Goal: Check status: Check status

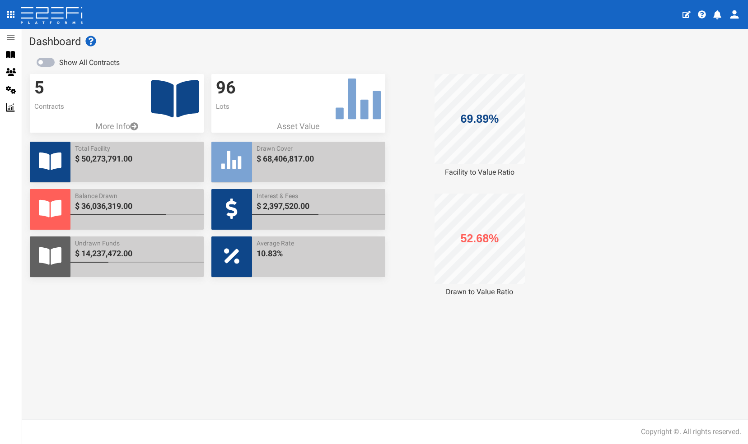
click at [168, 93] on icon at bounding box center [175, 98] width 48 height 37
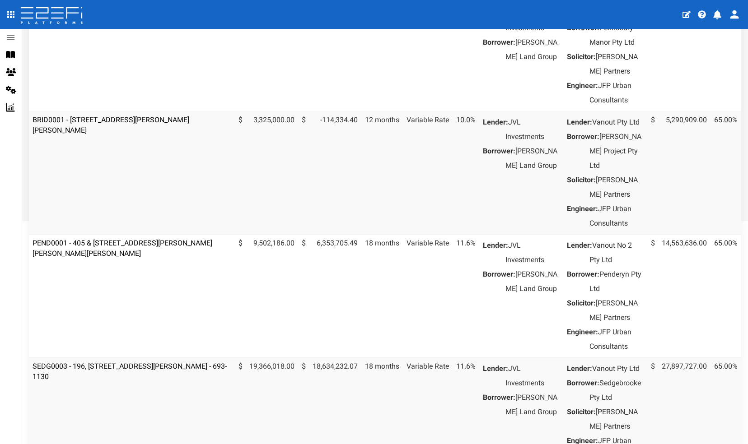
scroll to position [253, 0]
click at [116, 257] on link "PEND0001 - 405 & [STREET_ADDRESS][PERSON_NAME][PERSON_NAME][PERSON_NAME]" at bounding box center [123, 247] width 180 height 19
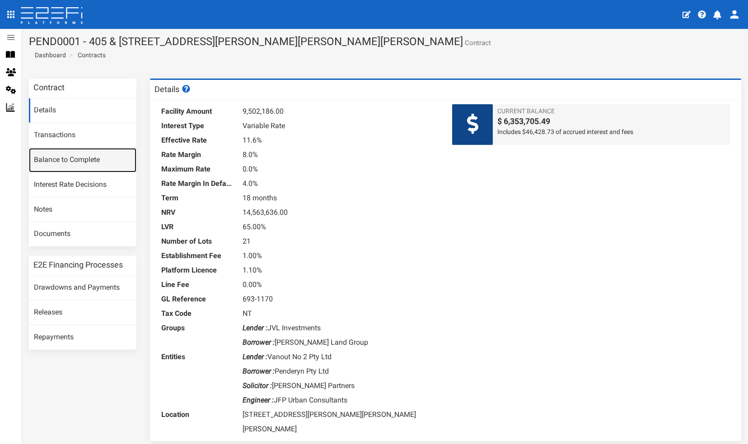
click at [50, 158] on link "Balance to Complete" at bounding box center [82, 160] width 107 height 24
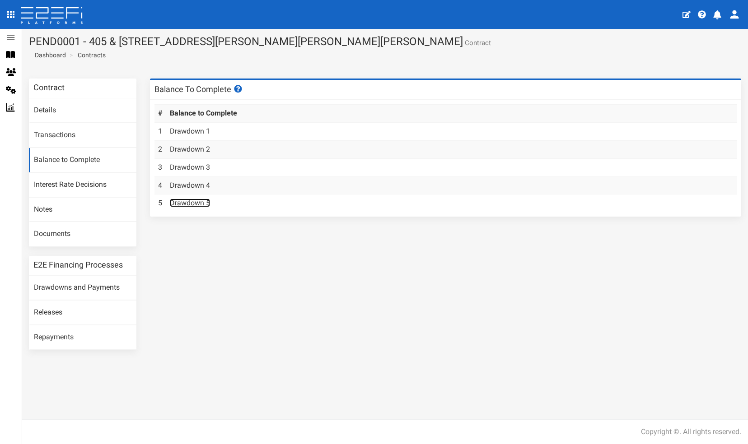
click at [190, 202] on link "Drawdown 5" at bounding box center [190, 203] width 40 height 9
click at [63, 134] on link "Transactions" at bounding box center [82, 135] width 107 height 24
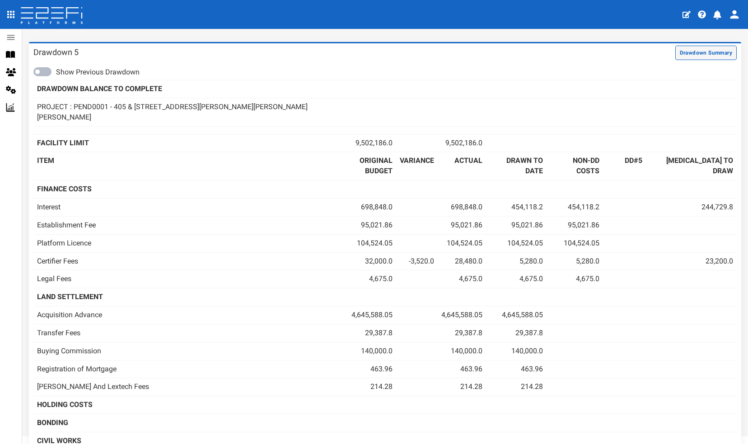
scroll to position [39, 0]
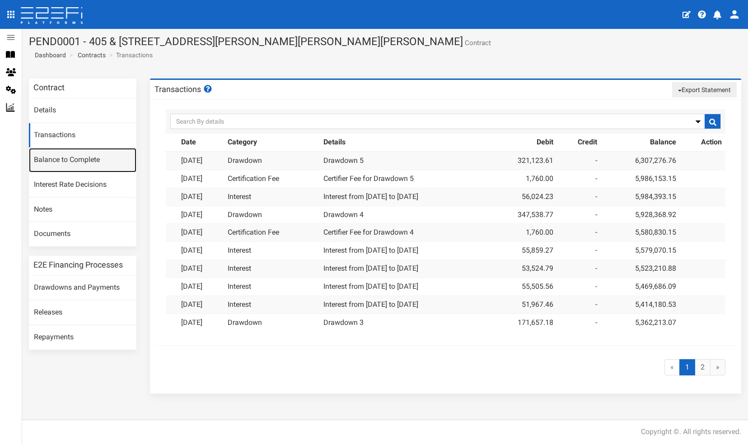
click at [88, 157] on link "Balance to Complete" at bounding box center [82, 160] width 107 height 24
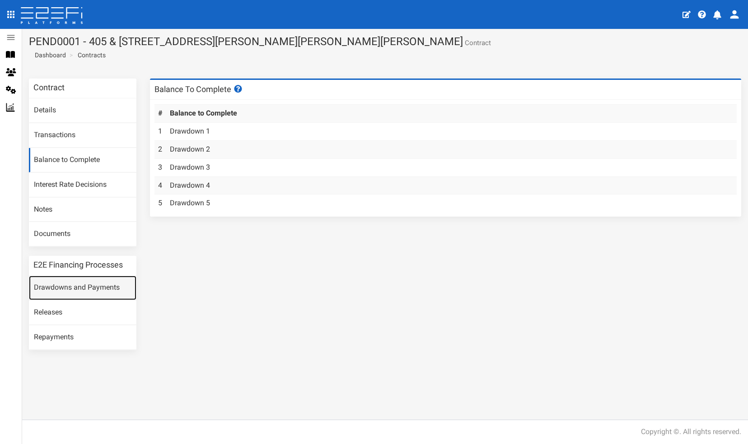
click at [68, 284] on link "Drawdowns and Payments" at bounding box center [82, 288] width 107 height 24
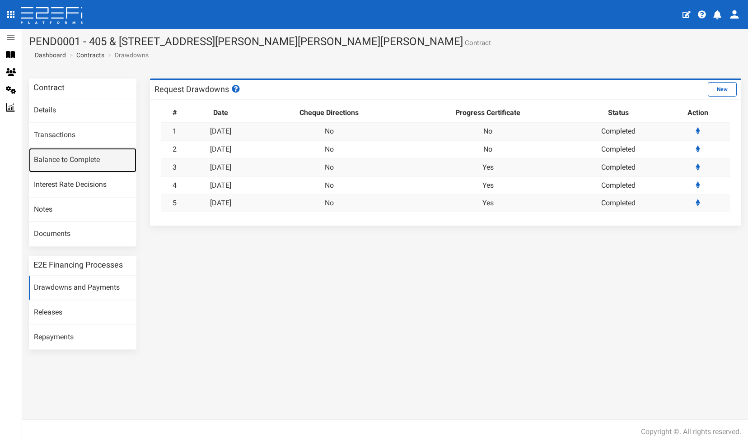
click at [59, 161] on link "Balance to Complete" at bounding box center [82, 160] width 107 height 24
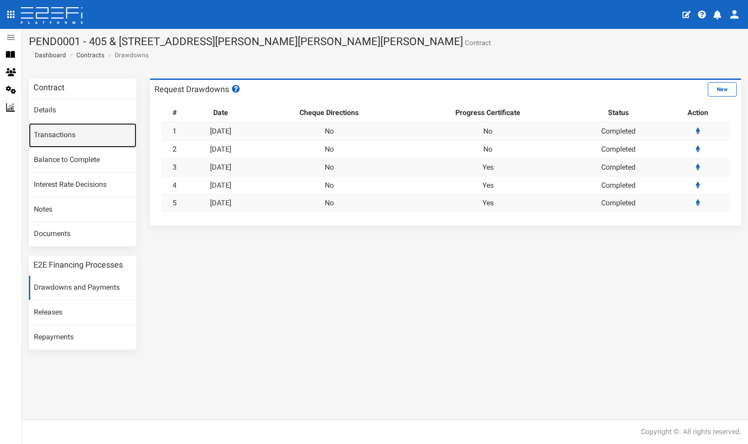
click at [60, 135] on link "Transactions" at bounding box center [82, 135] width 107 height 24
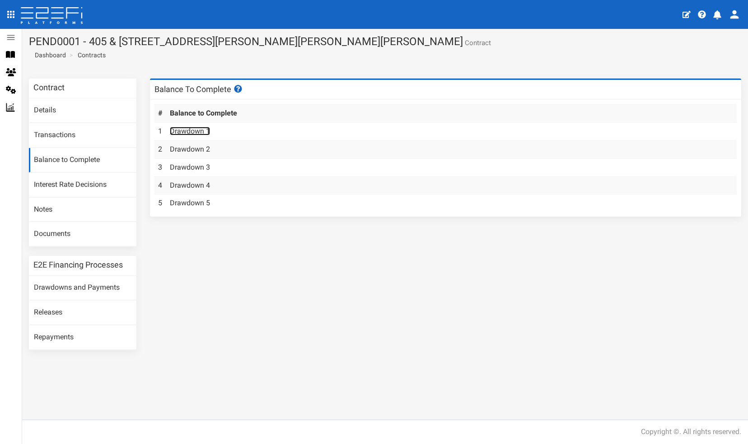
click at [187, 130] on link "Drawdown 1" at bounding box center [190, 131] width 40 height 9
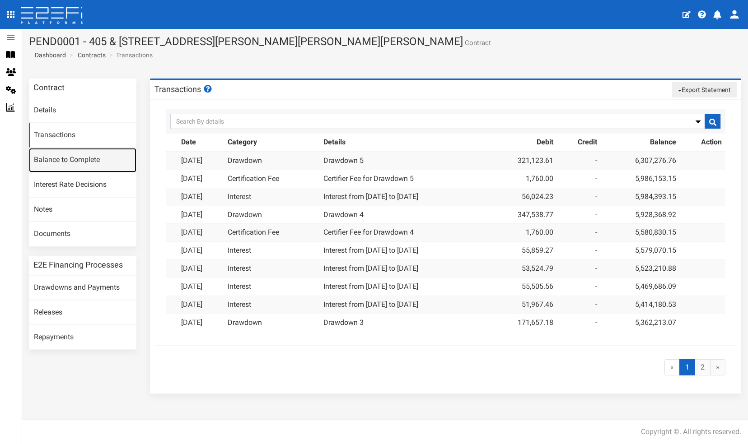
click at [81, 160] on link "Balance to Complete" at bounding box center [82, 160] width 107 height 24
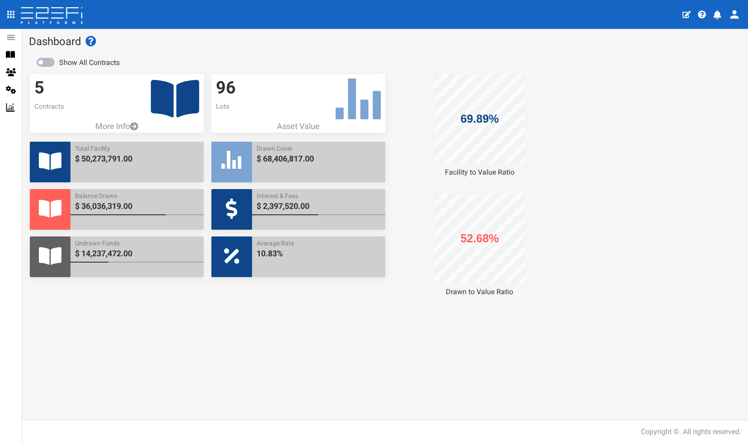
click at [166, 104] on icon at bounding box center [175, 98] width 48 height 37
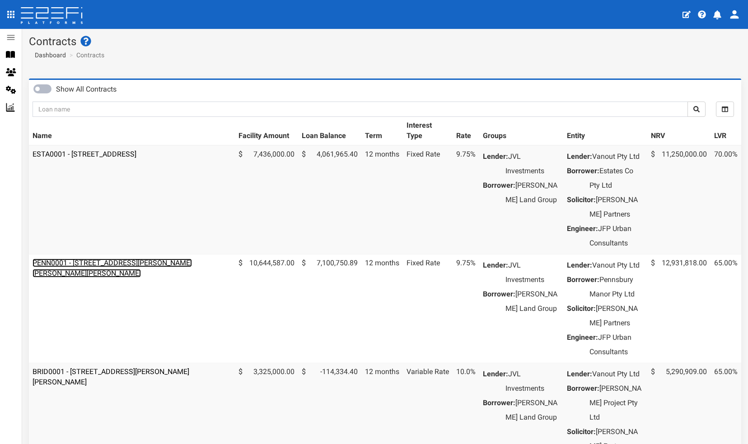
click at [103, 277] on link "PENN0001 - [STREET_ADDRESS][PERSON_NAME][PERSON_NAME][PERSON_NAME]" at bounding box center [112, 268] width 159 height 19
click at [119, 276] on link "PENN0001 - [STREET_ADDRESS][PERSON_NAME][PERSON_NAME][PERSON_NAME]" at bounding box center [112, 268] width 159 height 19
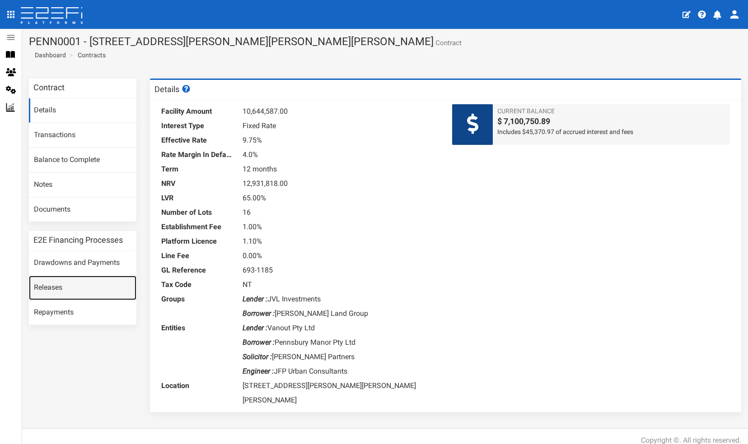
click at [119, 276] on link "Releases" at bounding box center [82, 288] width 107 height 24
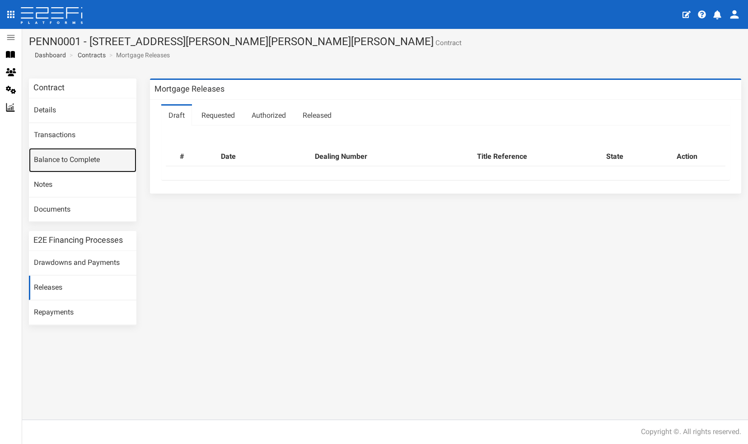
click at [59, 158] on link "Balance to Complete" at bounding box center [82, 160] width 107 height 24
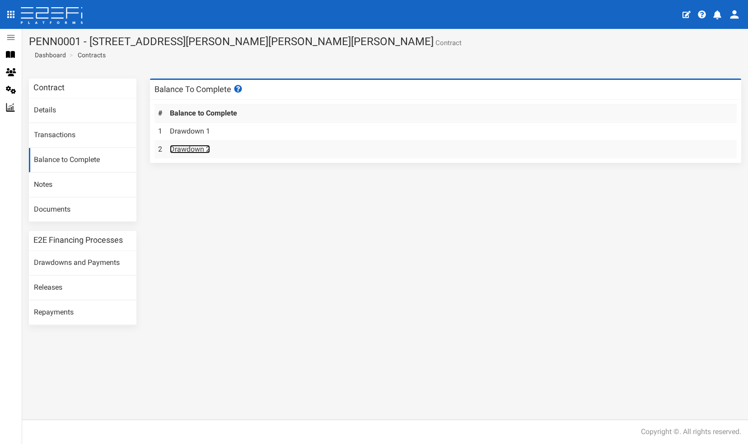
click at [192, 147] on link "Drawdown 2" at bounding box center [190, 149] width 40 height 9
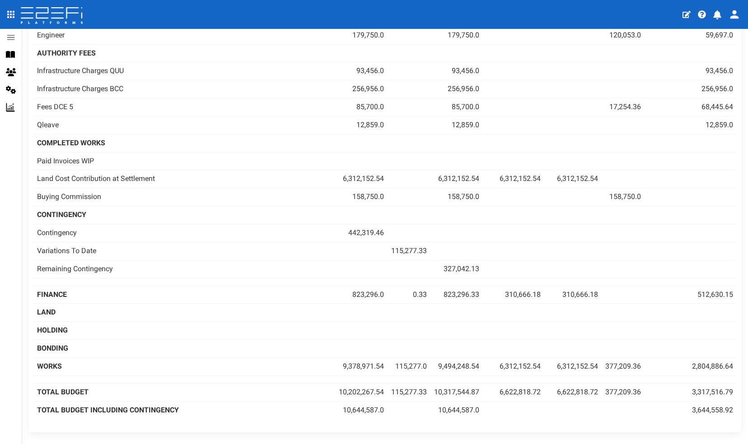
scroll to position [587, 0]
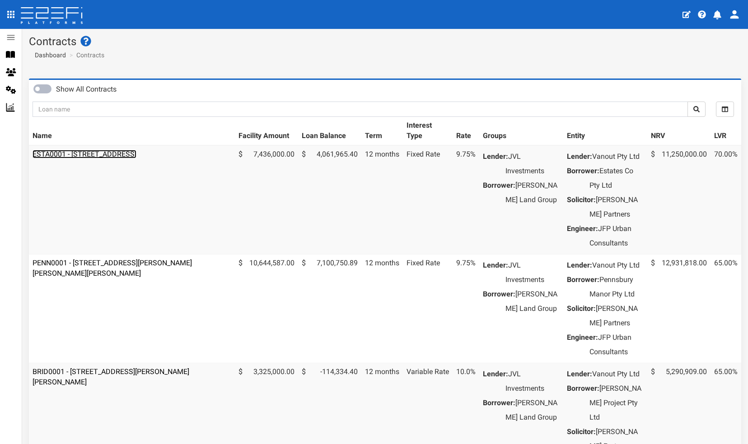
click at [123, 156] on link "ESTA0001 - [STREET_ADDRESS]" at bounding box center [85, 154] width 104 height 9
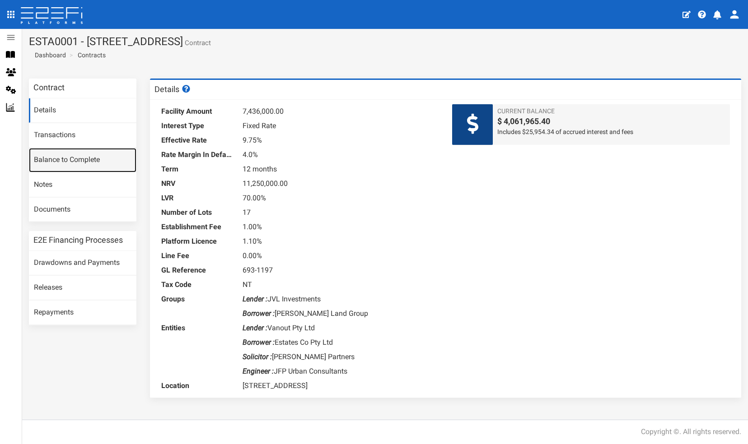
click at [51, 159] on link "Balance to Complete" at bounding box center [82, 160] width 107 height 24
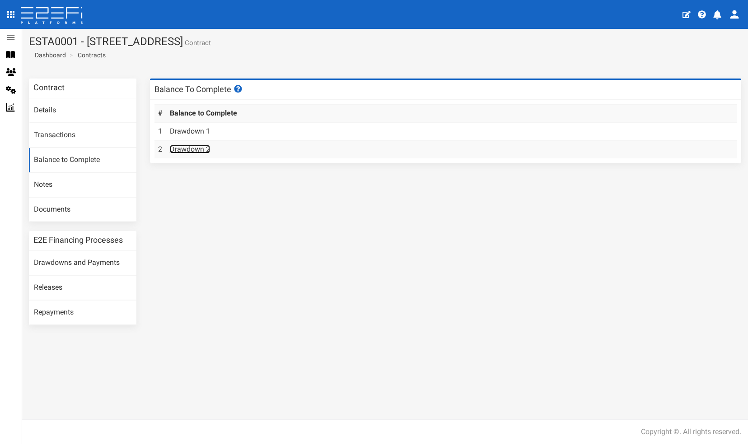
click at [191, 147] on link "Drawdown 2" at bounding box center [190, 149] width 40 height 9
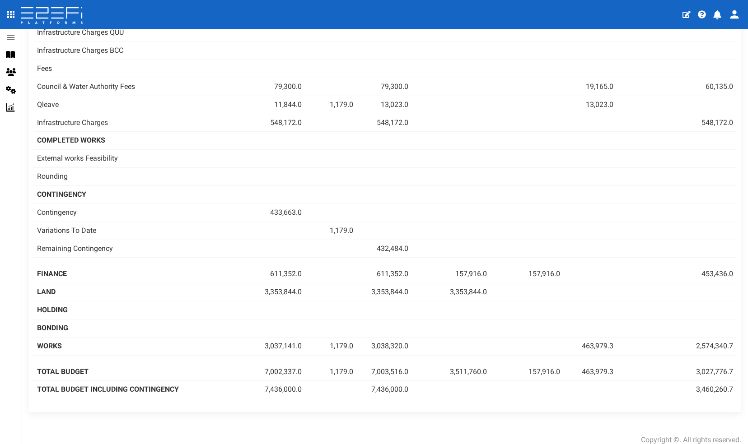
scroll to position [252, 0]
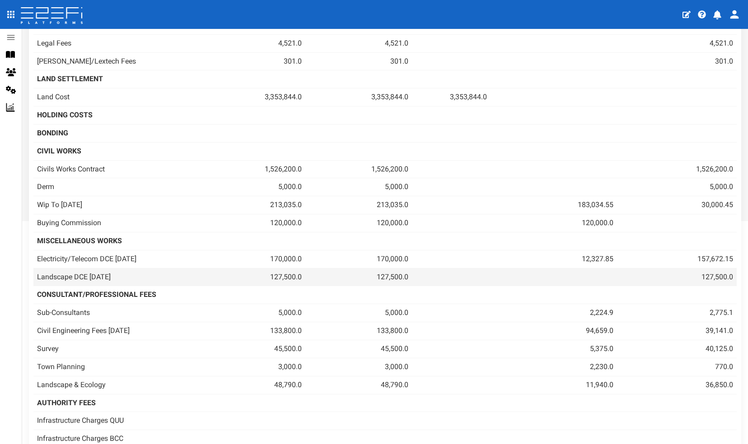
click at [726, 274] on td "127,500.0" at bounding box center [677, 277] width 120 height 18
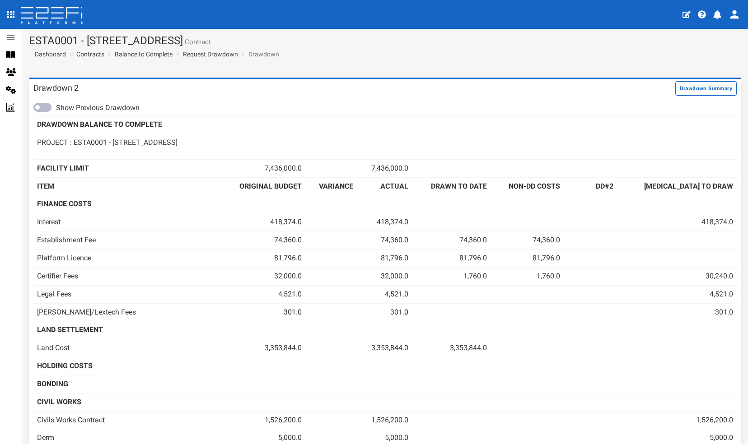
scroll to position [15, 0]
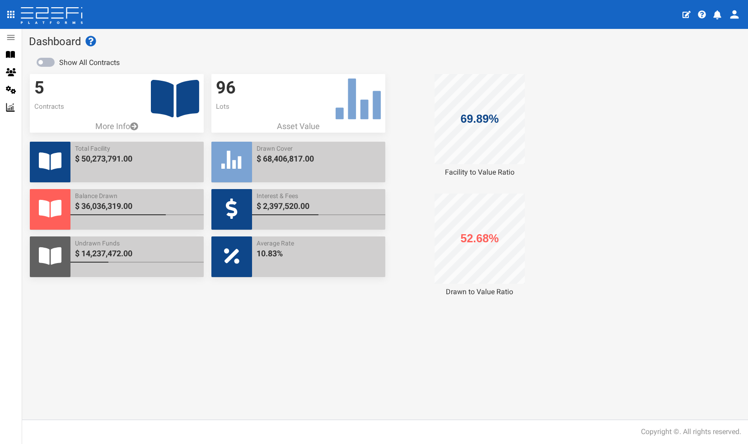
click at [160, 95] on icon at bounding box center [175, 98] width 48 height 37
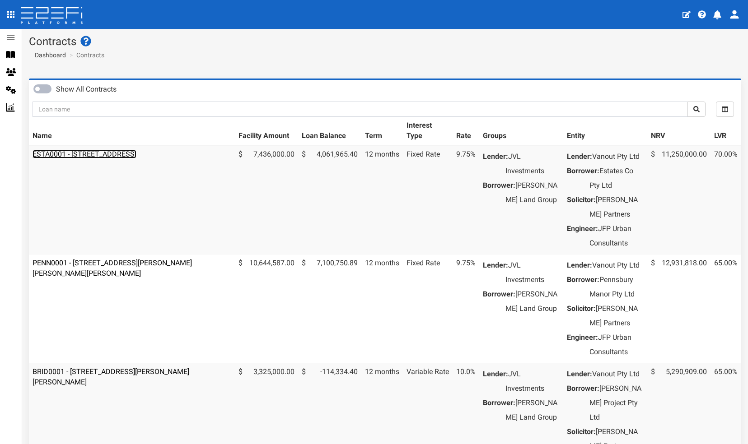
click at [128, 154] on link "ESTA0001 - [STREET_ADDRESS]" at bounding box center [85, 154] width 104 height 9
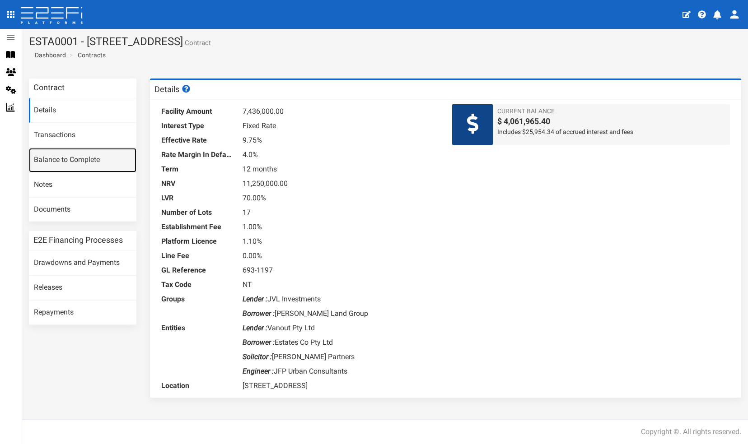
click at [53, 158] on link "Balance to Complete" at bounding box center [82, 160] width 107 height 24
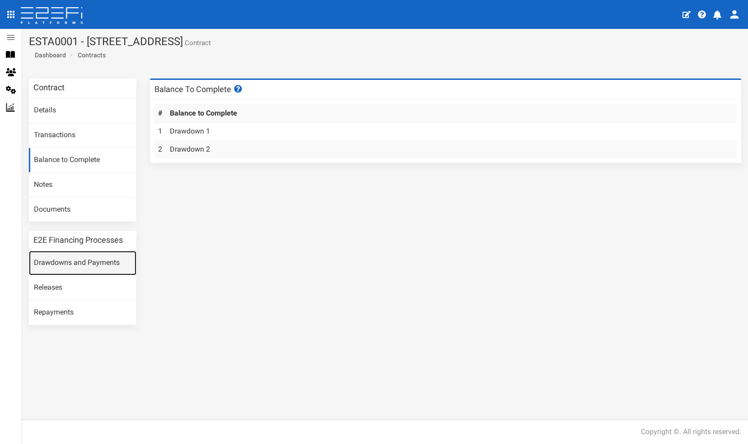
click at [67, 261] on link "Drawdowns and Payments" at bounding box center [82, 263] width 107 height 24
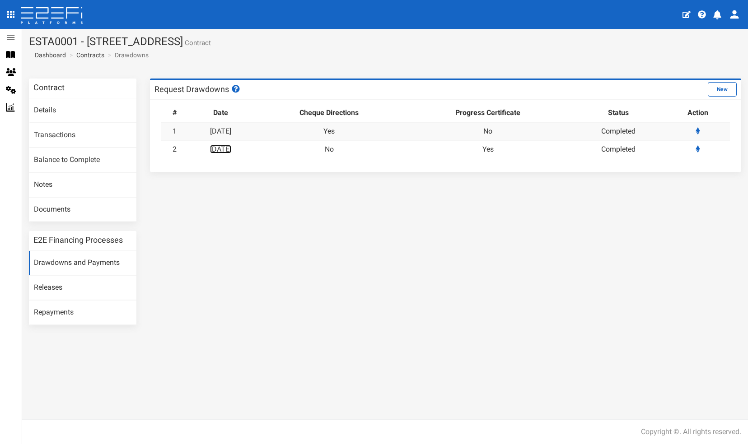
click at [231, 148] on link "[DATE]" at bounding box center [220, 149] width 21 height 9
click at [56, 157] on link "Balance to Complete" at bounding box center [82, 160] width 107 height 24
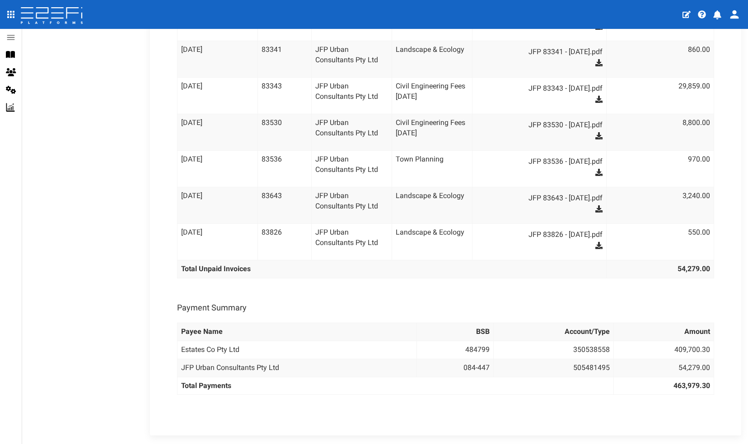
scroll to position [2683, 0]
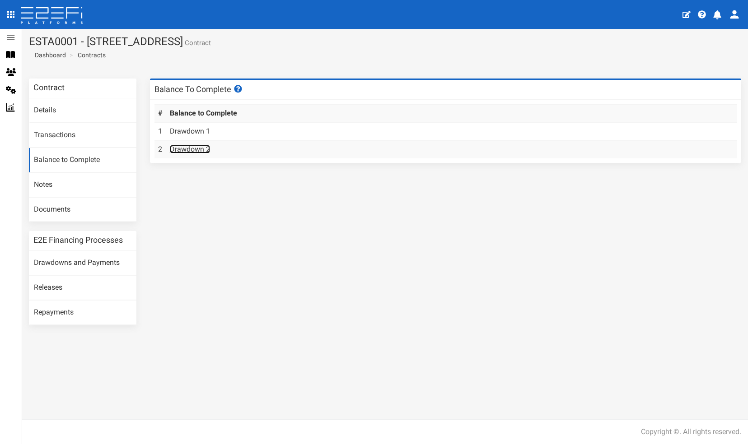
click at [183, 150] on link "Drawdown 2" at bounding box center [190, 149] width 40 height 9
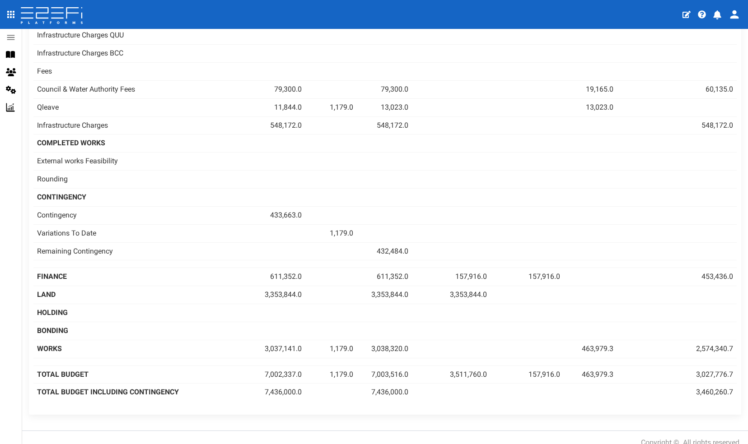
scroll to position [640, 0]
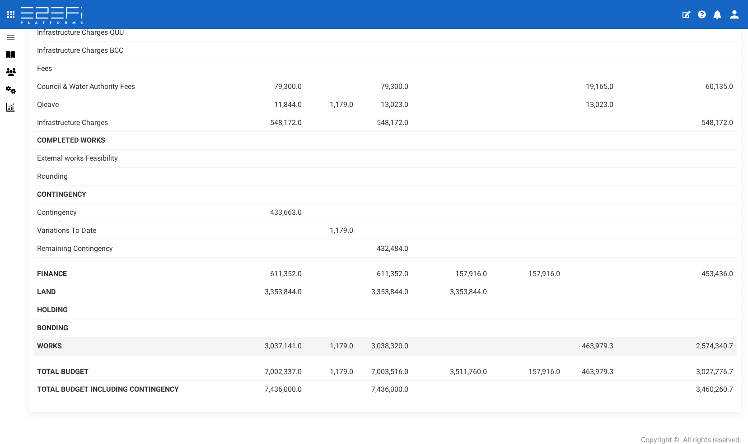
click at [707, 340] on td "2,574,340.7" at bounding box center [677, 346] width 120 height 18
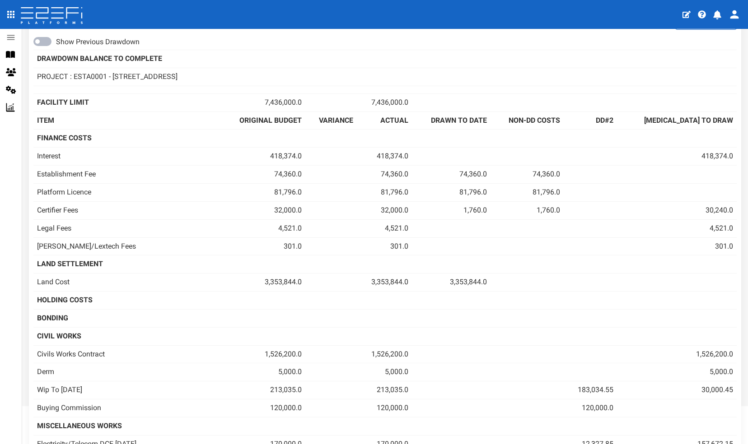
scroll to position [45, 0]
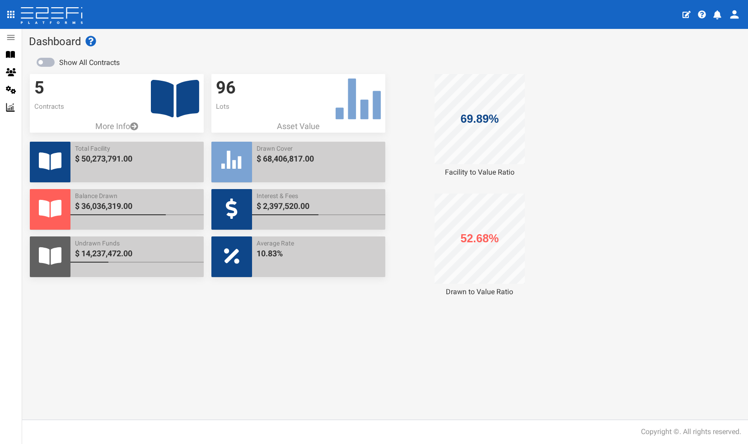
click at [159, 88] on icon at bounding box center [175, 98] width 48 height 37
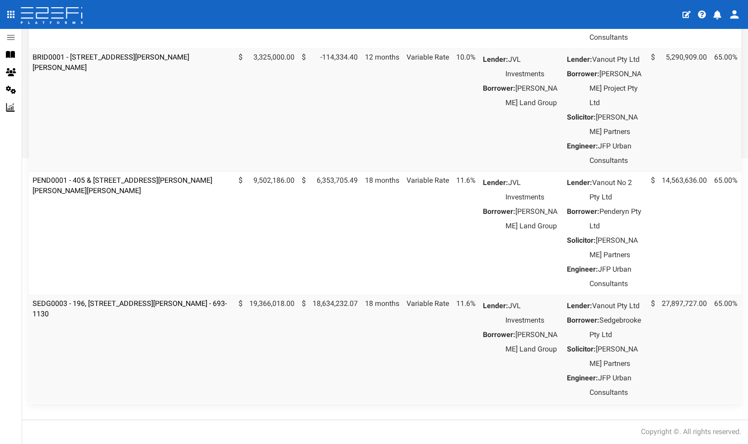
scroll to position [376, 0]
click at [124, 300] on link "SEDG0003 - 196, [STREET_ADDRESS][PERSON_NAME] - 693-1130" at bounding box center [130, 308] width 194 height 19
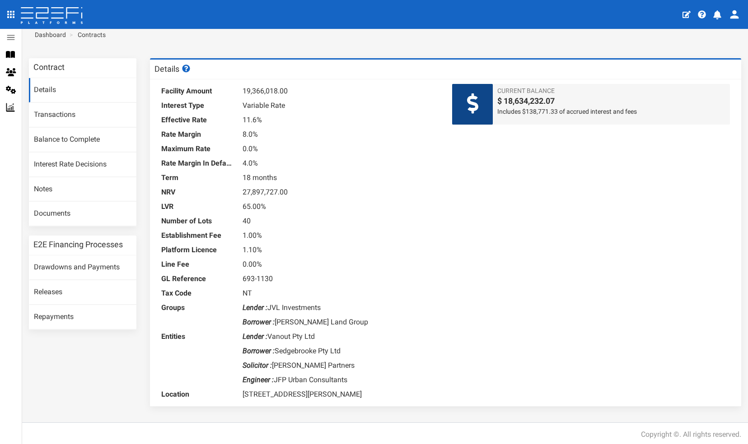
scroll to position [23, 0]
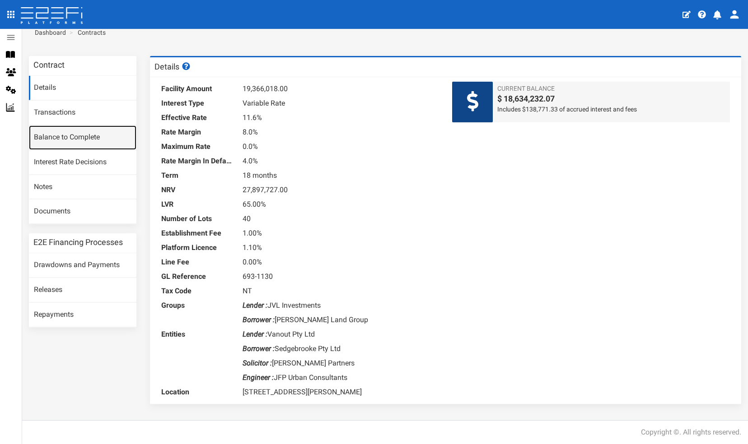
click at [55, 136] on link "Balance to Complete" at bounding box center [82, 138] width 107 height 24
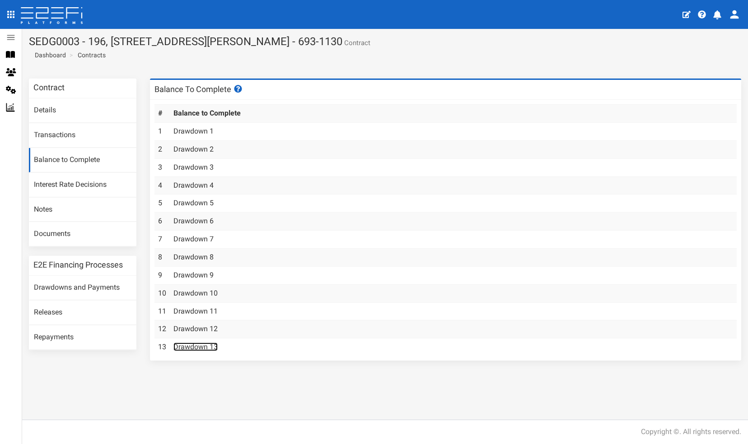
click at [196, 343] on link "Drawdown 13" at bounding box center [195, 347] width 44 height 9
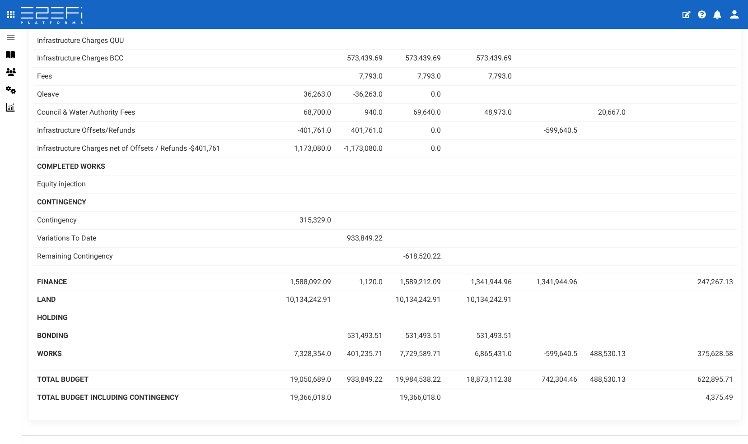
scroll to position [730, 0]
